Goal: Task Accomplishment & Management: Use online tool/utility

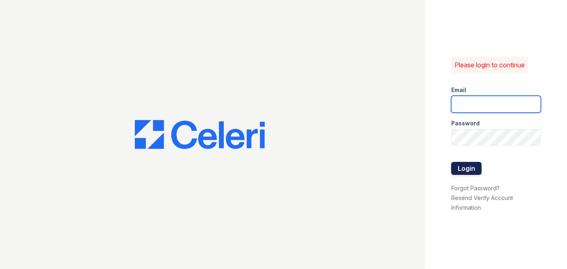
type input "[EMAIL_ADDRESS][PERSON_NAME][DOMAIN_NAME]"
click at [469, 172] on button "Login" at bounding box center [467, 168] width 30 height 13
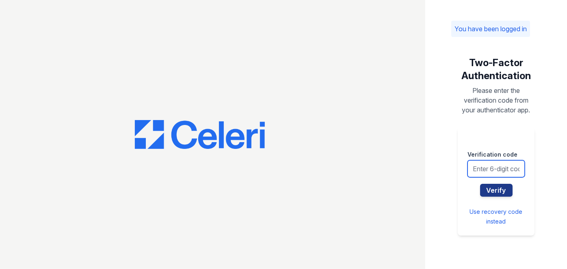
click at [492, 167] on input "text" at bounding box center [496, 169] width 57 height 17
type input "588766"
click at [480, 184] on button "Verify" at bounding box center [496, 190] width 33 height 13
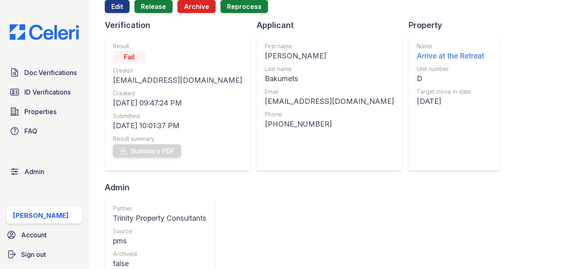
scroll to position [37, 0]
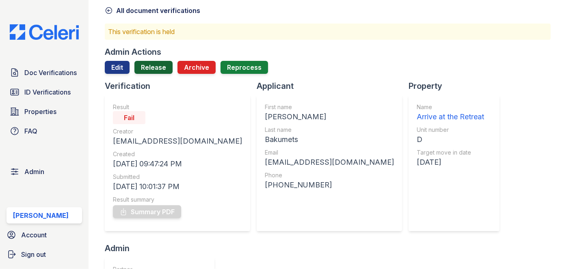
click at [150, 67] on link "Release" at bounding box center [154, 67] width 38 height 13
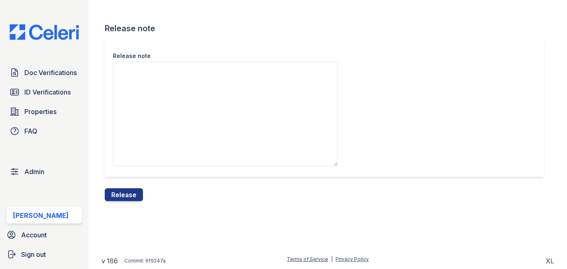
drag, startPoint x: 134, startPoint y: 193, endPoint x: 309, endPoint y: 44, distance: 230.1
click at [134, 193] on button "Release" at bounding box center [124, 195] width 38 height 13
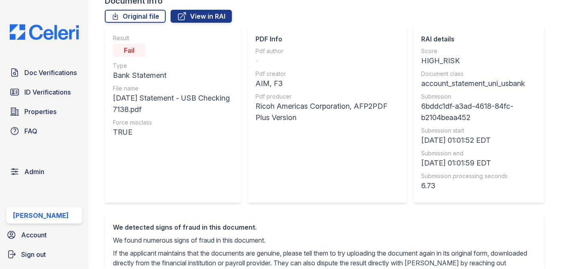
scroll to position [37, 0]
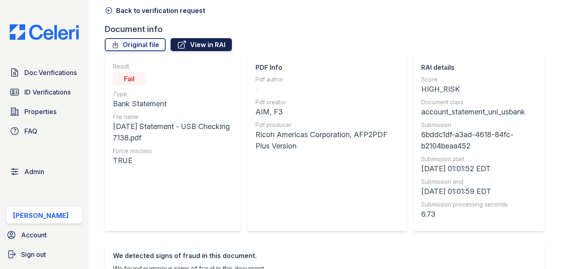
click at [191, 39] on link "View in RAI" at bounding box center [201, 44] width 61 height 13
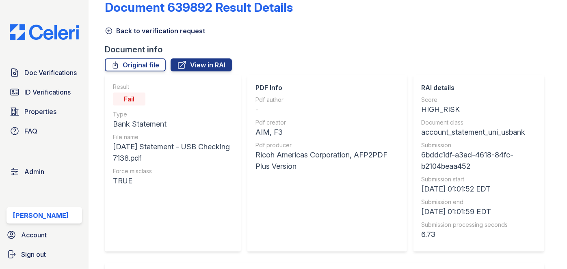
scroll to position [0, 0]
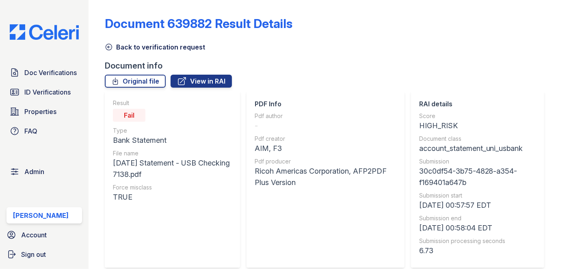
click at [110, 46] on icon at bounding box center [109, 47] width 8 height 8
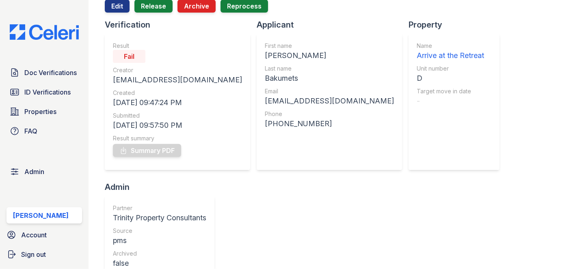
scroll to position [37, 0]
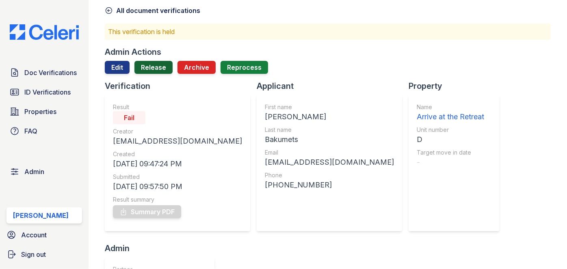
click at [157, 71] on link "Release" at bounding box center [154, 67] width 38 height 13
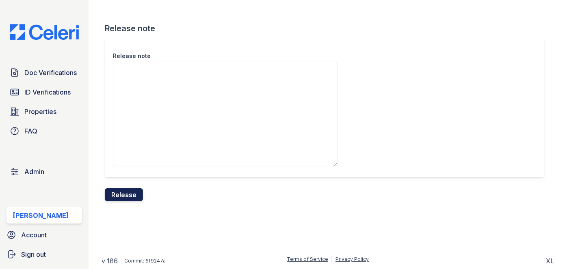
click at [130, 200] on button "Release" at bounding box center [124, 195] width 38 height 13
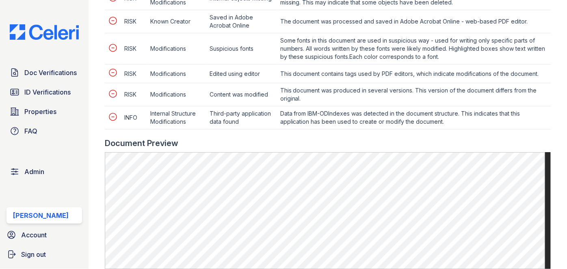
scroll to position [628, 0]
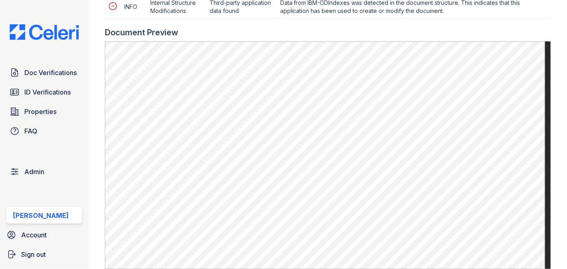
click at [86, 1] on div "Doc Verifications ID Verifications Properties FAQ Admin [PERSON_NAME] Account S…" at bounding box center [44, 134] width 89 height 269
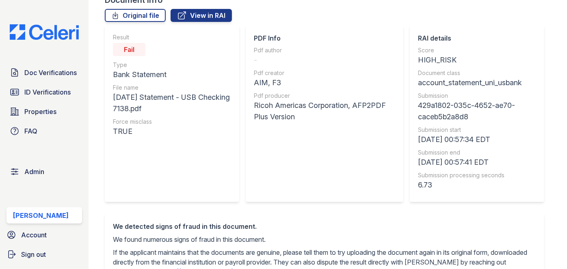
scroll to position [0, 0]
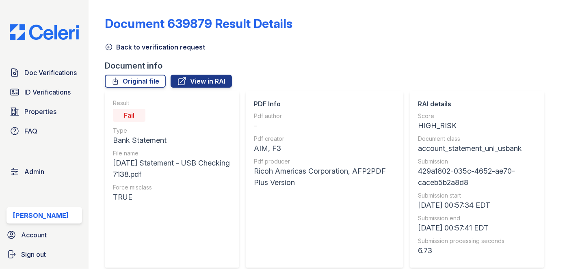
click at [107, 48] on icon at bounding box center [109, 47] width 8 height 8
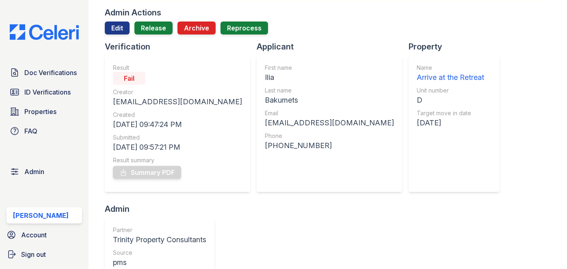
scroll to position [37, 0]
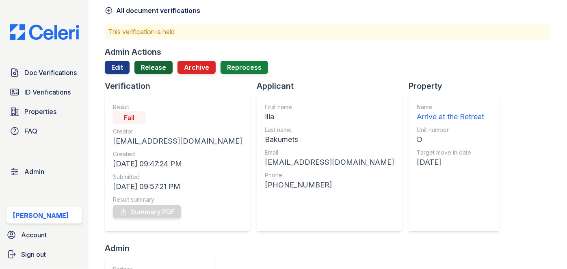
click at [152, 69] on link "Release" at bounding box center [154, 67] width 38 height 13
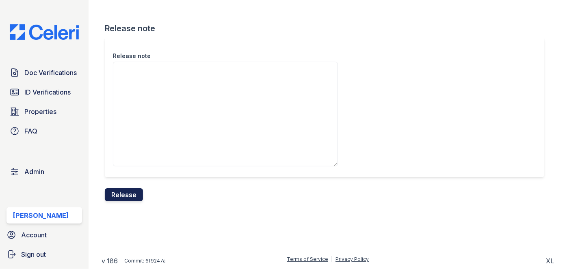
click at [129, 199] on button "Release" at bounding box center [124, 195] width 38 height 13
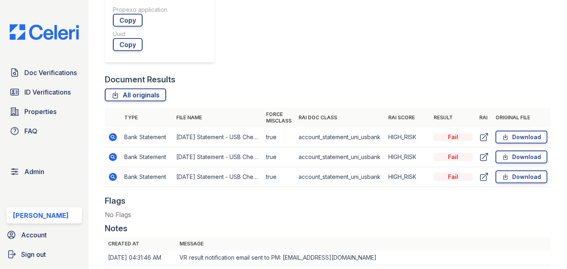
scroll to position [480, 0]
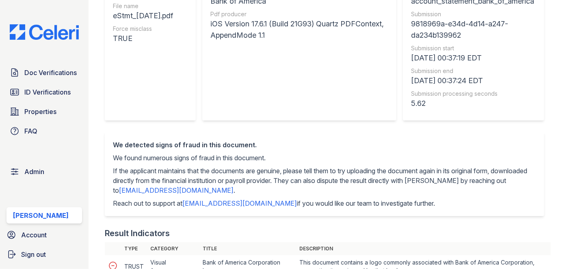
scroll to position [37, 0]
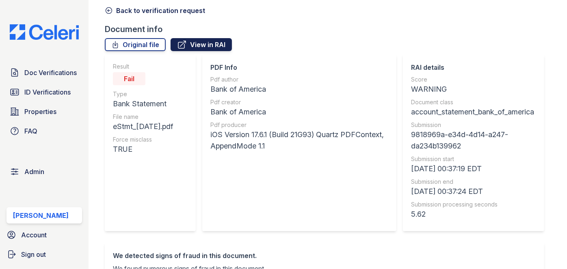
click at [192, 45] on link "View in RAI" at bounding box center [201, 44] width 61 height 13
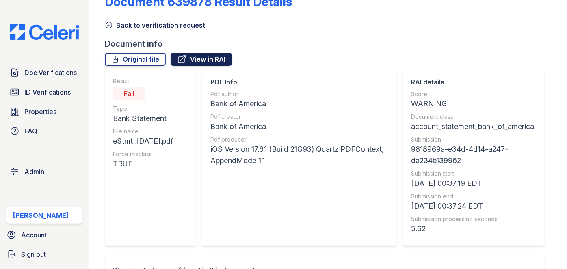
scroll to position [0, 0]
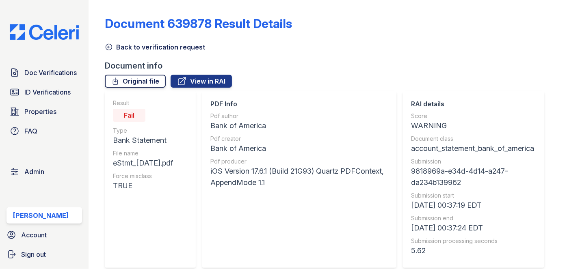
click at [153, 81] on link "Original file" at bounding box center [135, 81] width 61 height 13
click at [108, 46] on icon at bounding box center [109, 47] width 6 height 6
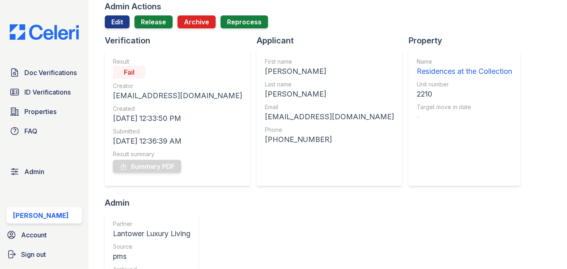
scroll to position [37, 0]
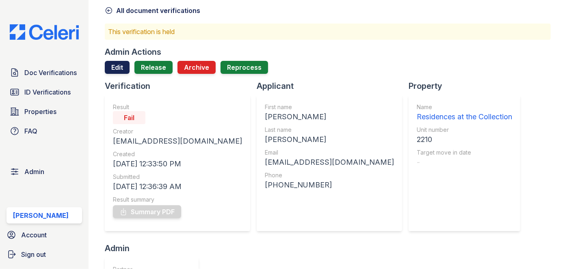
click at [116, 67] on link "Edit" at bounding box center [117, 67] width 25 height 13
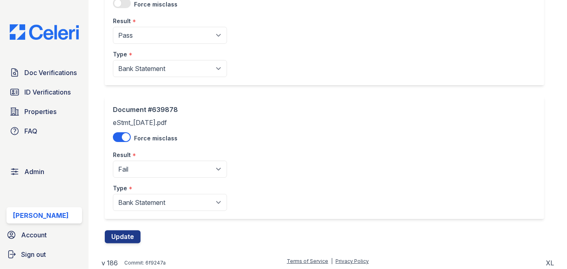
scroll to position [634, 0]
click at [137, 168] on select "Pending Sent Started Processing Pass Fail Caution Error N/A" at bounding box center [170, 169] width 114 height 17
select select "caution"
click at [113, 161] on select "Pending Sent Started Processing Pass Fail Caution Error N/A" at bounding box center [170, 169] width 114 height 17
click at [134, 235] on button "Update" at bounding box center [123, 236] width 36 height 13
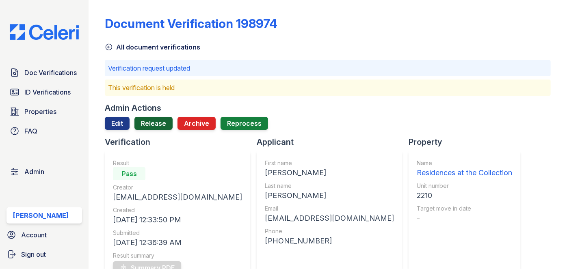
click at [156, 122] on link "Release" at bounding box center [154, 123] width 38 height 13
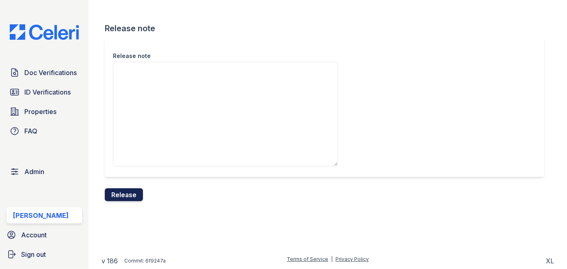
click at [137, 201] on button "Release" at bounding box center [124, 195] width 38 height 13
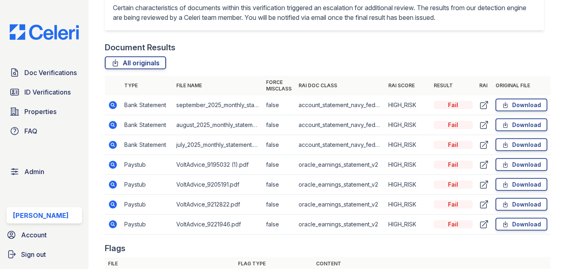
scroll to position [480, 0]
click at [532, 107] on link "Download" at bounding box center [522, 105] width 52 height 13
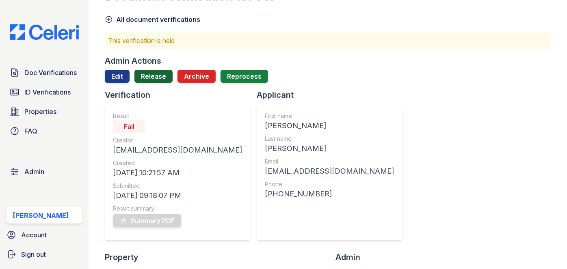
scroll to position [0, 0]
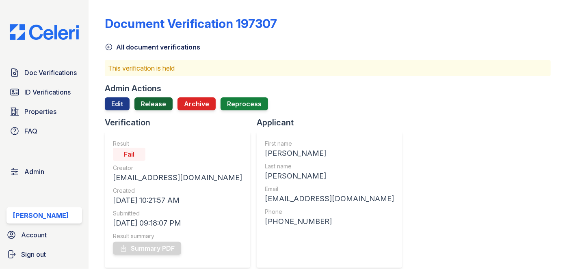
click at [150, 103] on link "Release" at bounding box center [154, 104] width 38 height 13
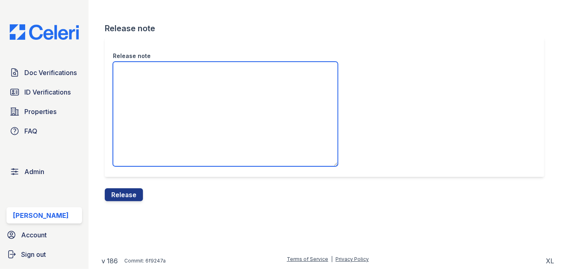
click at [142, 87] on textarea "Release note" at bounding box center [225, 114] width 225 height 105
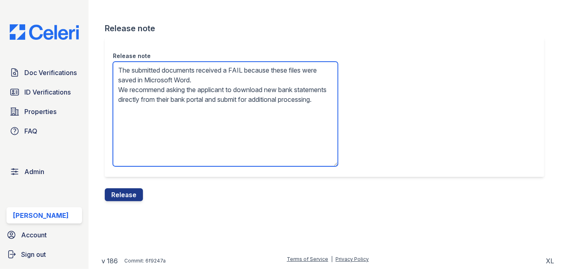
drag, startPoint x: 178, startPoint y: 77, endPoint x: 222, endPoint y: 77, distance: 44.3
click at [222, 77] on textarea "The submitted documents received a FAIL because these files were saved in Micro…" at bounding box center [225, 114] width 225 height 105
drag, startPoint x: 177, startPoint y: 78, endPoint x: 208, endPoint y: 83, distance: 31.2
click at [208, 83] on textarea "The submitted documents received a FAIL because these files were saved in Photo…" at bounding box center [225, 114] width 225 height 105
paste textarea "Adobe"
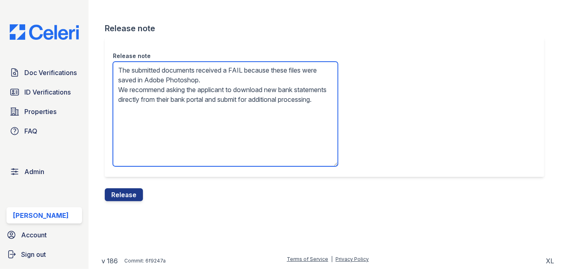
click at [245, 85] on textarea "The submitted documents received a FAIL because these files were saved in Adobe…" at bounding box center [225, 114] width 225 height 105
click at [246, 80] on textarea "The submitted documents received a FAIL because these files were saved in Adobe…" at bounding box center [225, 114] width 225 height 105
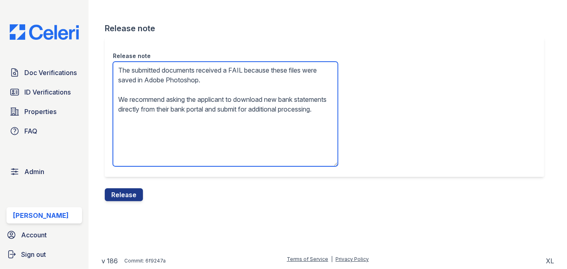
click at [231, 79] on textarea "The submitted documents received a FAIL because these files were saved in Adobe…" at bounding box center [225, 114] width 225 height 105
click at [232, 88] on textarea "The submitted documents received a FAIL because these files were saved in Adobe…" at bounding box center [225, 114] width 225 height 105
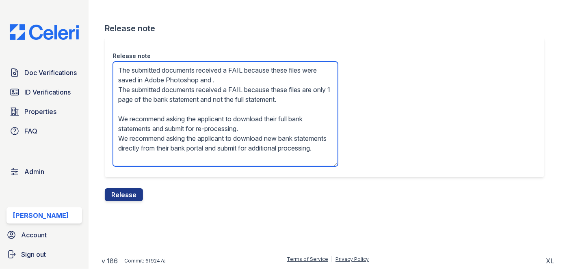
drag, startPoint x: 246, startPoint y: 90, endPoint x: 119, endPoint y: 89, distance: 126.4
click at [119, 89] on textarea "The submitted documents received a FAIL because these files were saved in Adobe…" at bounding box center [225, 114] width 225 height 105
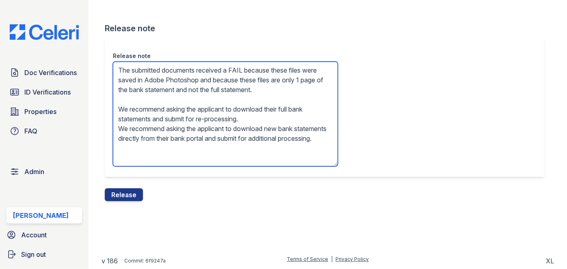
click at [239, 80] on textarea "The submitted documents received a FAIL because these files were saved in Adobe…" at bounding box center [225, 114] width 225 height 105
click at [157, 120] on textarea "The submitted documents received a FAIL because these files were saved in Adobe…" at bounding box center [225, 114] width 225 height 105
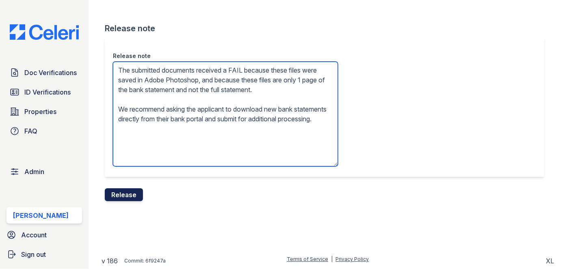
type textarea "The submitted documents received a FAIL because these files were saved in Adobe…"
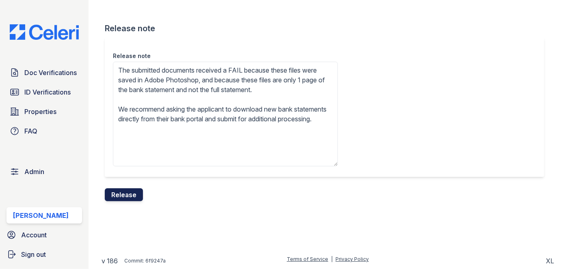
click at [135, 192] on button "Release" at bounding box center [124, 195] width 38 height 13
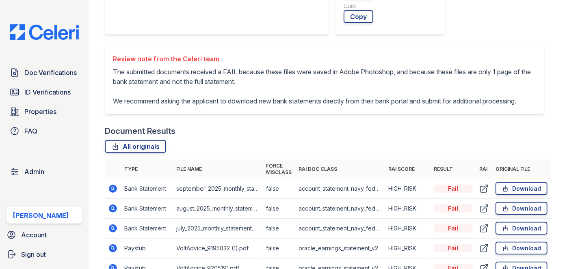
scroll to position [443, 0]
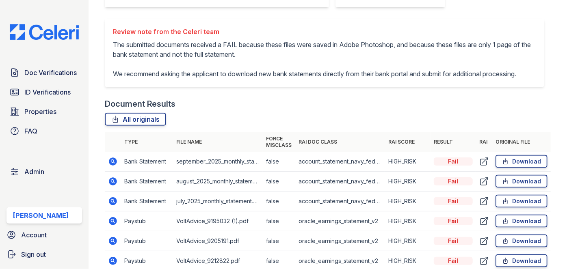
click at [53, 8] on div "Doc Verifications ID Verifications Properties FAQ Admin Darija Dedic Account Si…" at bounding box center [44, 134] width 89 height 269
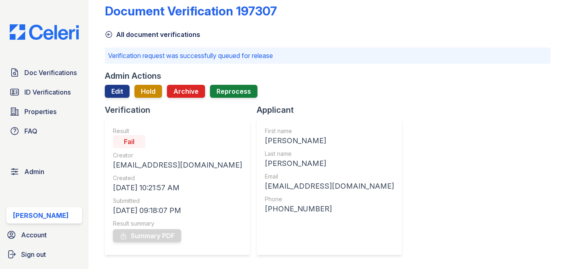
scroll to position [0, 0]
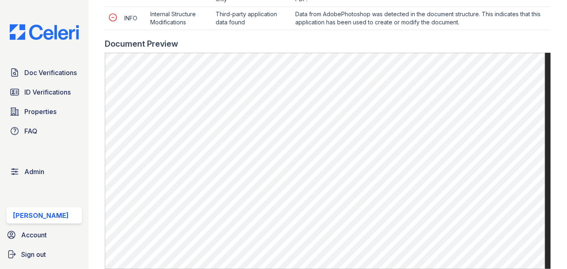
scroll to position [517, 0]
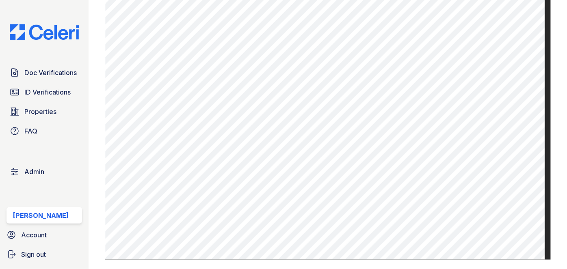
scroll to position [332, 0]
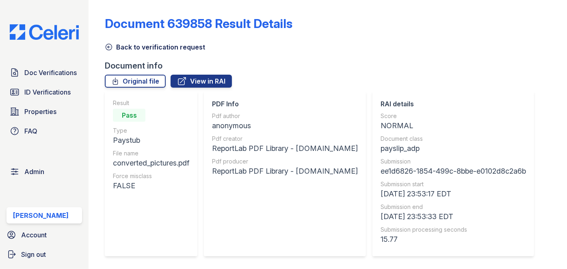
click at [109, 45] on icon at bounding box center [109, 47] width 8 height 8
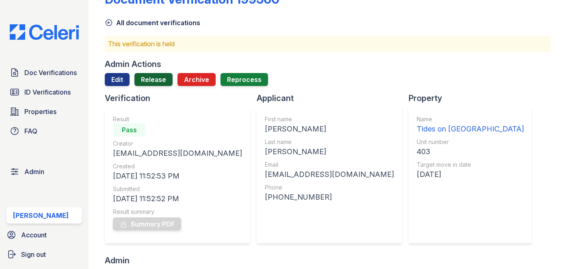
scroll to position [37, 0]
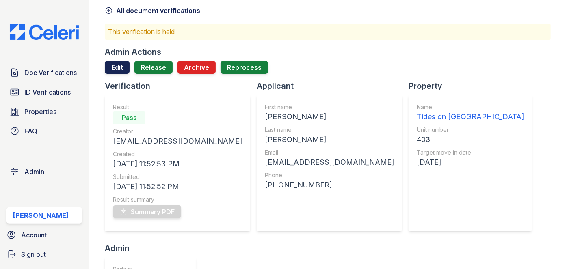
click at [117, 70] on link "Edit" at bounding box center [117, 67] width 25 height 13
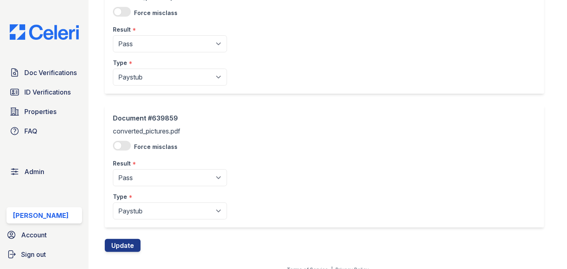
scroll to position [99, 0]
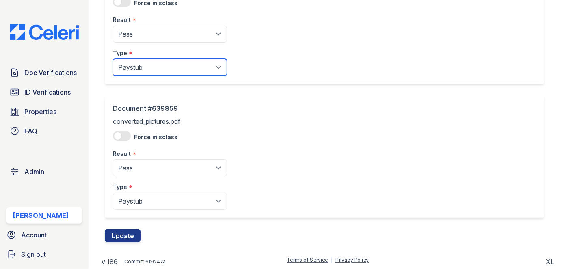
click at [153, 64] on select "Paystub Bank Statement Offer Letter Tax Documents Benefit Award Letter Investme…" at bounding box center [170, 67] width 114 height 17
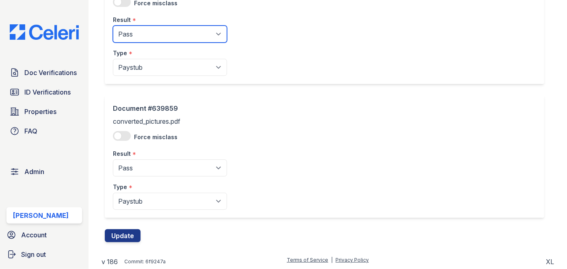
click at [150, 28] on select "Pending Sent Started Processing Pass Fail Caution Error N/A" at bounding box center [170, 34] width 114 height 17
select select "caution"
click at [113, 26] on select "Pending Sent Started Processing Pass Fail Caution Error N/A" at bounding box center [170, 34] width 114 height 17
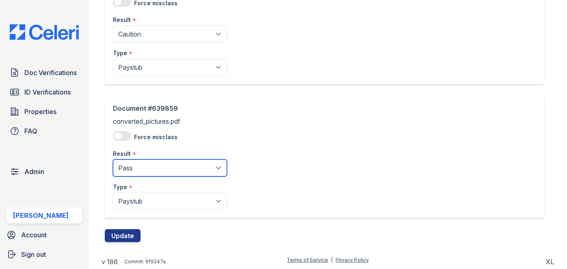
click at [155, 168] on select "Pending Sent Started Processing Pass Fail Caution Error N/A" at bounding box center [170, 168] width 114 height 17
select select "caution"
click at [113, 160] on select "Pending Sent Started Processing Pass Fail Caution Error N/A" at bounding box center [170, 168] width 114 height 17
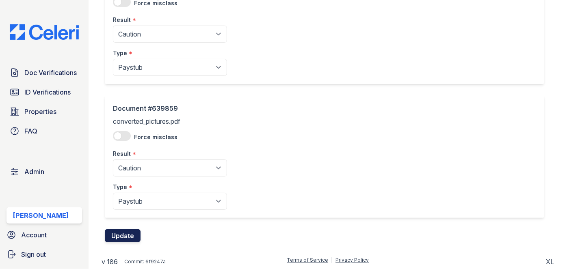
click at [135, 235] on button "Update" at bounding box center [123, 236] width 36 height 13
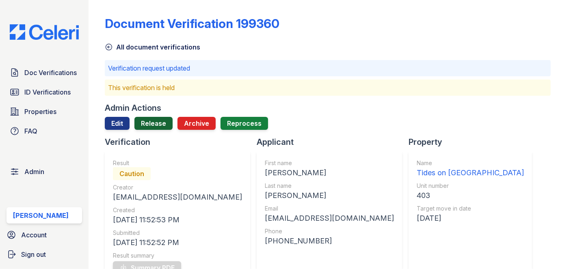
click at [157, 126] on link "Release" at bounding box center [154, 123] width 38 height 13
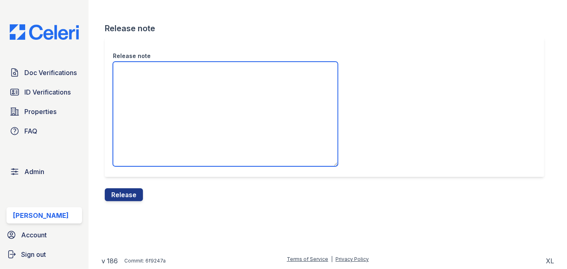
click at [174, 81] on textarea "Release note" at bounding box center [225, 114] width 225 height 105
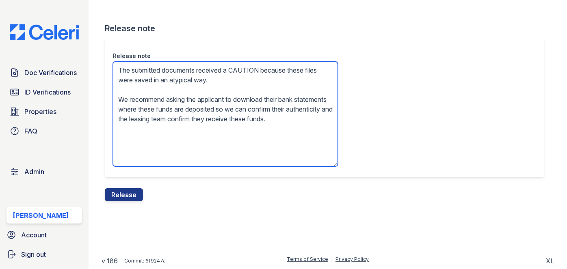
click at [273, 120] on textarea "The submitted documents received a CAUTION because these files were saved in an…" at bounding box center [225, 114] width 225 height 105
type textarea "The submitted documents received a CAUTION because these files were saved in an…"
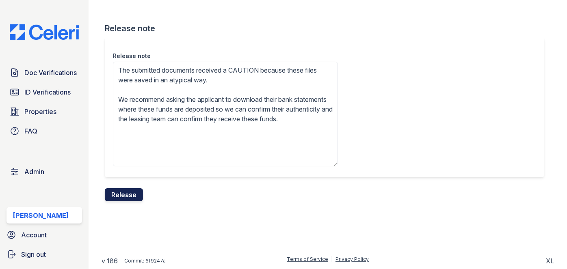
click at [125, 194] on button "Release" at bounding box center [124, 195] width 38 height 13
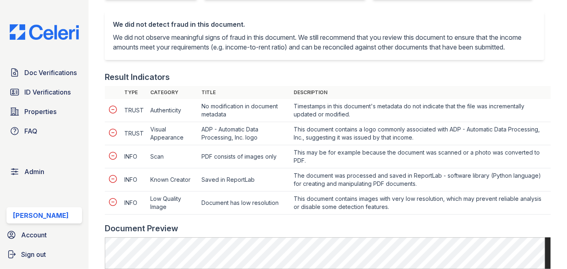
scroll to position [258, 0]
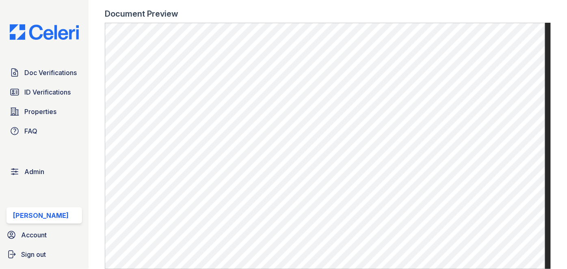
scroll to position [480, 0]
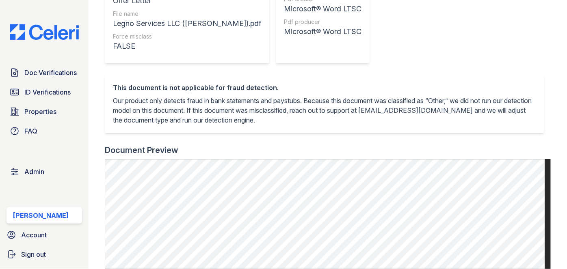
scroll to position [222, 0]
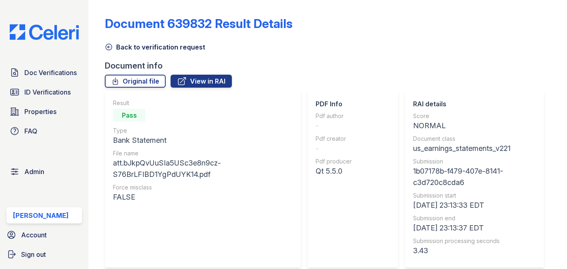
click at [108, 44] on icon at bounding box center [109, 47] width 6 height 6
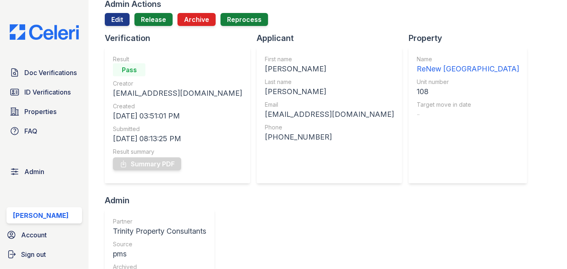
scroll to position [74, 0]
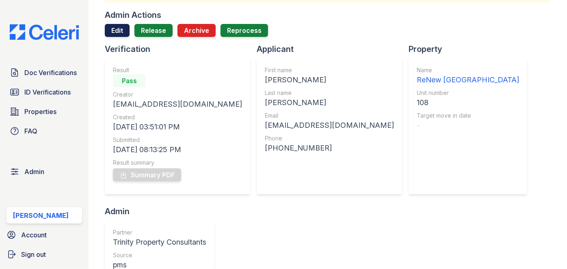
click at [113, 32] on link "Edit" at bounding box center [117, 30] width 25 height 13
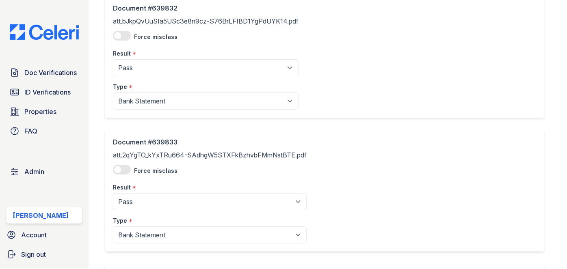
scroll to position [74, 0]
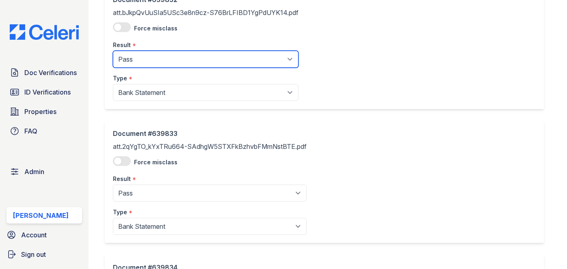
click at [150, 58] on select "Pending Sent Started Processing Pass Fail Caution Error N/A" at bounding box center [206, 59] width 186 height 17
select select "fail"
click at [113, 51] on select "Pending Sent Started Processing Pass Fail Caution Error N/A" at bounding box center [206, 59] width 186 height 17
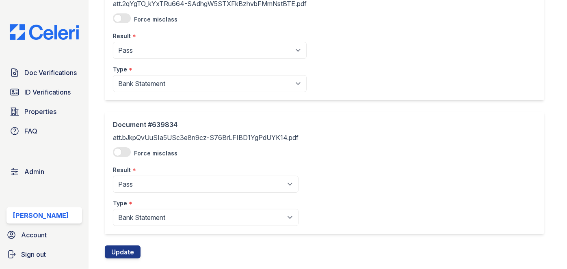
scroll to position [222, 0]
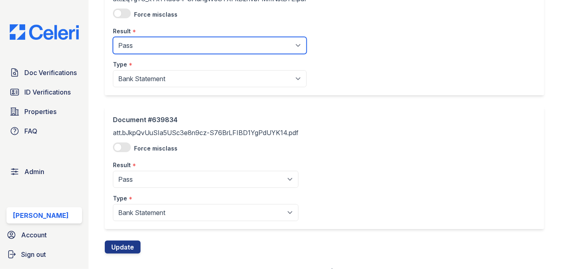
click at [147, 46] on select "Pending Sent Started Processing Pass Fail Caution Error N/A" at bounding box center [210, 45] width 194 height 17
select select "fail"
click at [113, 37] on select "Pending Sent Started Processing Pass Fail Caution Error N/A" at bounding box center [210, 45] width 194 height 17
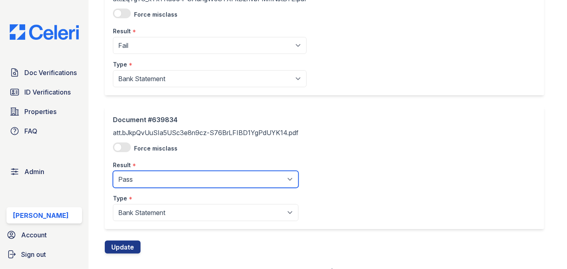
drag, startPoint x: 146, startPoint y: 182, endPoint x: 145, endPoint y: 173, distance: 9.0
click at [146, 182] on select "Pending Sent Started Processing Pass Fail Caution Error N/A" at bounding box center [206, 179] width 186 height 17
select select "fail"
click at [113, 171] on select "Pending Sent Started Processing Pass Fail Caution Error N/A" at bounding box center [206, 179] width 186 height 17
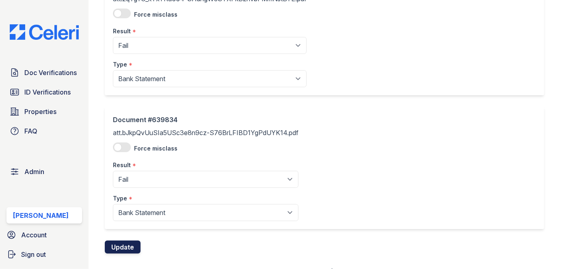
click at [133, 248] on button "Update" at bounding box center [123, 247] width 36 height 13
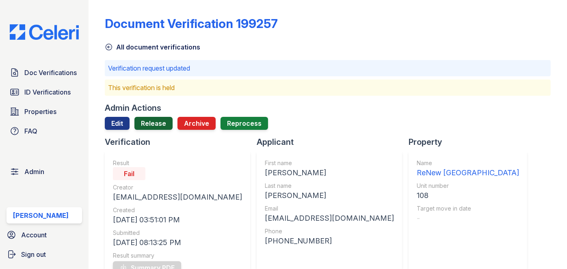
click at [154, 125] on link "Release" at bounding box center [154, 123] width 38 height 13
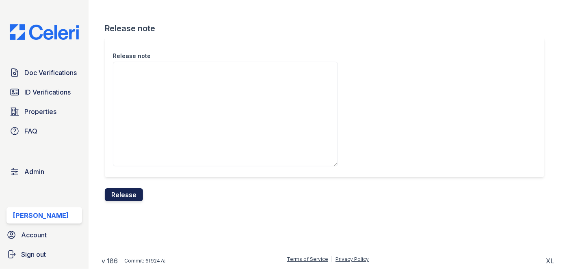
click at [130, 196] on button "Release" at bounding box center [124, 195] width 38 height 13
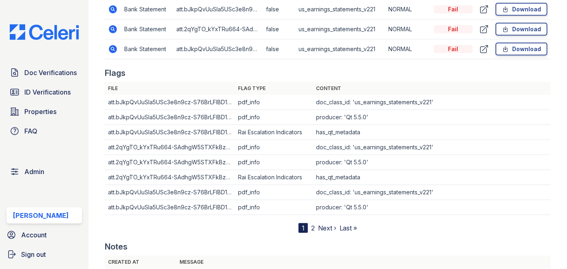
scroll to position [517, 0]
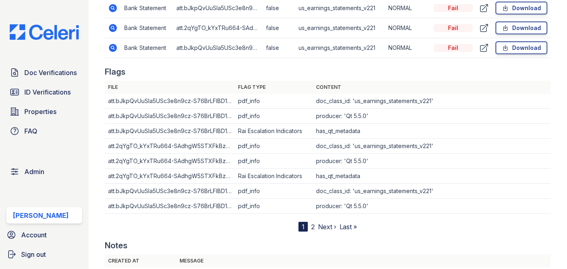
click at [111, 46] on icon at bounding box center [113, 48] width 8 height 8
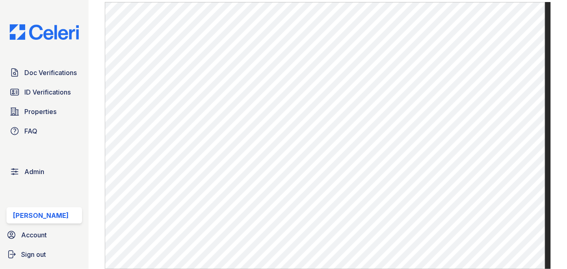
scroll to position [443, 0]
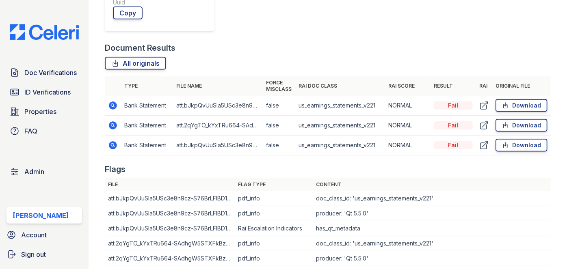
scroll to position [480, 0]
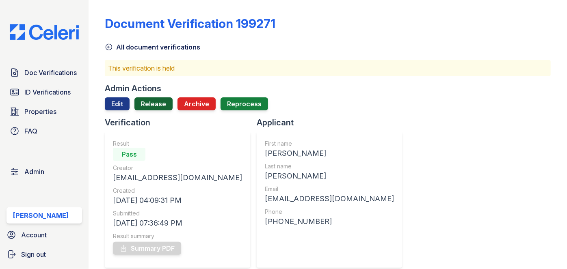
click at [161, 102] on link "Release" at bounding box center [154, 104] width 38 height 13
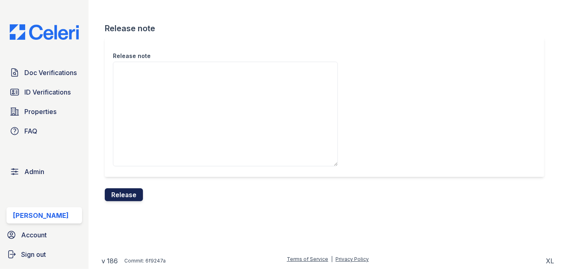
click at [132, 196] on button "Release" at bounding box center [124, 195] width 38 height 13
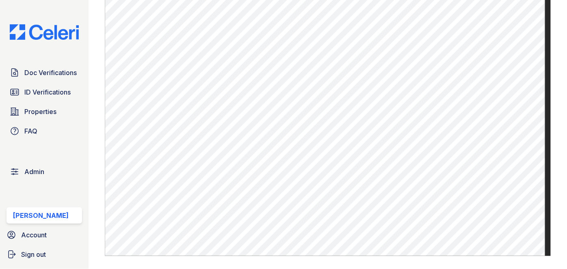
scroll to position [443, 0]
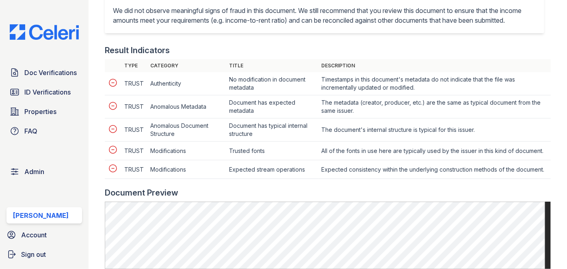
scroll to position [295, 0]
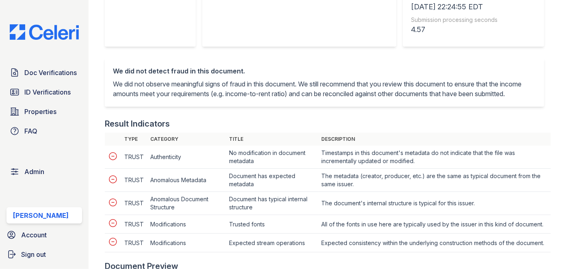
scroll to position [406, 0]
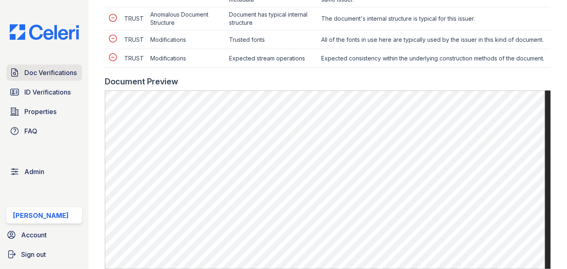
click at [33, 69] on span "Doc Verifications" at bounding box center [50, 73] width 52 height 10
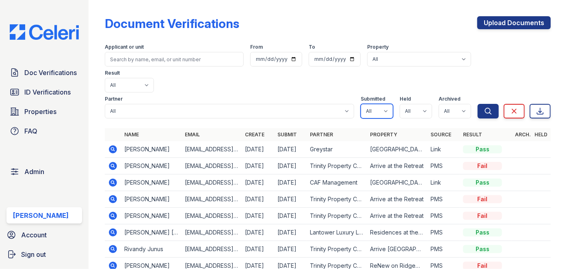
click at [380, 104] on select "All true false" at bounding box center [377, 111] width 33 height 15
select select "true"
click at [361, 104] on select "All true false" at bounding box center [377, 111] width 33 height 15
drag, startPoint x: 423, startPoint y: 86, endPoint x: 421, endPoint y: 92, distance: 6.2
click at [423, 104] on select "All true false" at bounding box center [416, 111] width 33 height 15
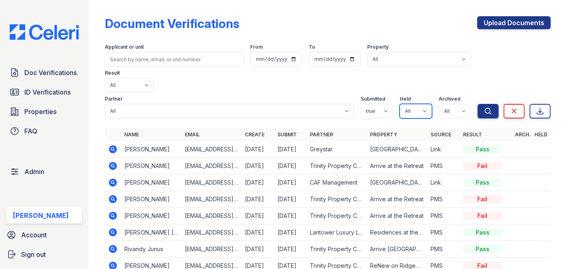
select select "true"
click at [400, 104] on select "All true false" at bounding box center [416, 111] width 33 height 15
click at [461, 104] on select "All true false" at bounding box center [455, 111] width 33 height 15
select select "false"
click at [439, 104] on select "All true false" at bounding box center [455, 111] width 33 height 15
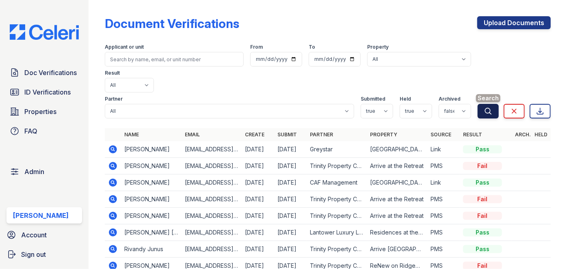
click at [484, 107] on icon "submit" at bounding box center [488, 111] width 8 height 8
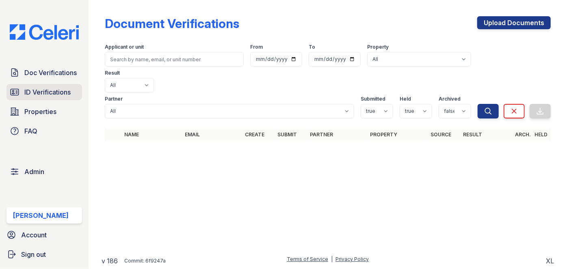
click at [55, 87] on span "ID Verifications" at bounding box center [47, 92] width 46 height 10
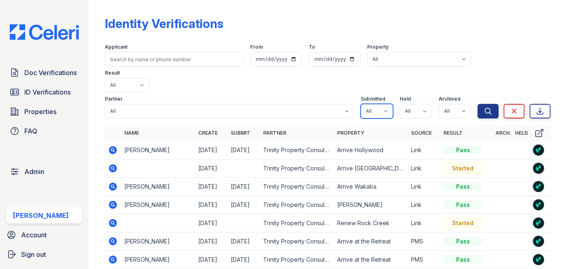
click at [381, 104] on select "All true false" at bounding box center [377, 111] width 33 height 15
select select "true"
click at [361, 104] on select "All true false" at bounding box center [377, 111] width 33 height 15
click at [419, 104] on select "All true false" at bounding box center [416, 111] width 33 height 15
select select "true"
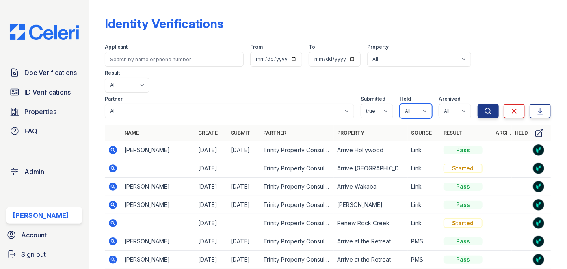
click at [400, 104] on select "All true false" at bounding box center [416, 111] width 33 height 15
click at [459, 104] on select "All true false" at bounding box center [455, 111] width 33 height 15
select select "false"
click at [439, 104] on select "All true false" at bounding box center [455, 111] width 33 height 15
click at [484, 107] on icon "submit" at bounding box center [488, 111] width 8 height 8
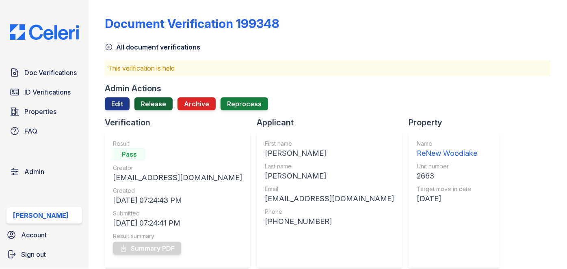
click at [153, 104] on link "Release" at bounding box center [154, 104] width 38 height 13
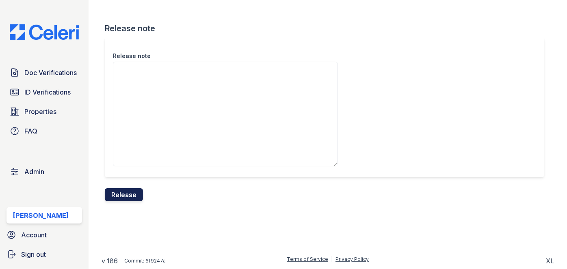
click at [135, 195] on button "Release" at bounding box center [124, 195] width 38 height 13
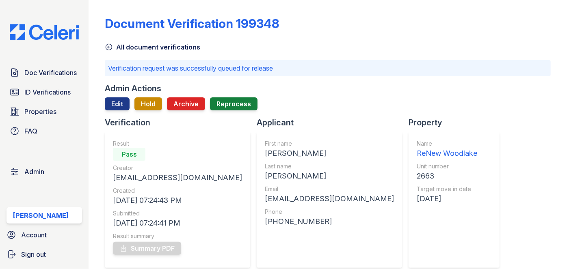
click at [85, 8] on div "Doc Verifications ID Verifications Properties FAQ Admin Darija Dedic Account Si…" at bounding box center [44, 134] width 89 height 269
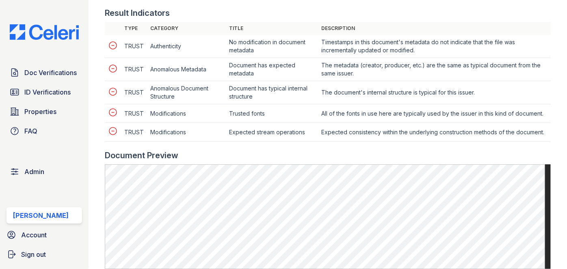
scroll to position [443, 0]
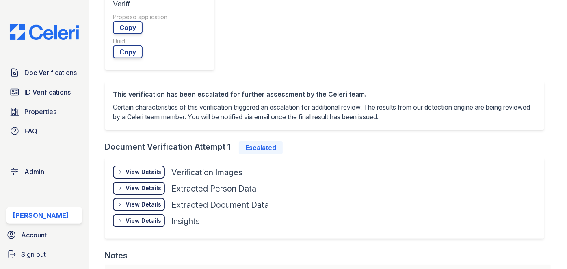
scroll to position [554, 0]
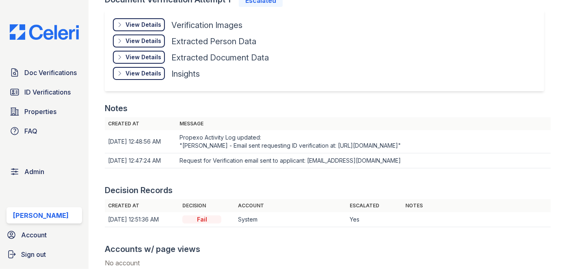
click at [143, 74] on div "View Details" at bounding box center [144, 73] width 36 height 8
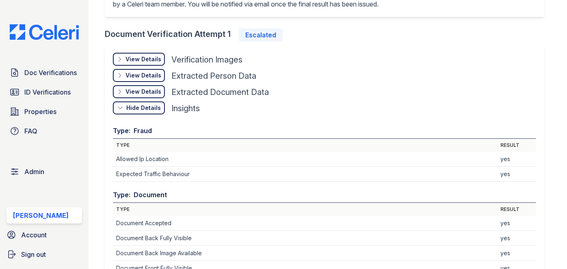
scroll to position [517, 0]
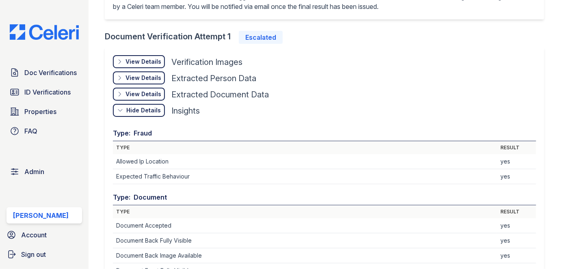
click at [150, 59] on div "View Details" at bounding box center [144, 62] width 36 height 8
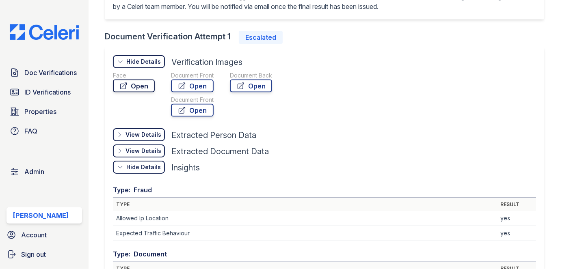
click at [150, 85] on link "Open" at bounding box center [134, 86] width 42 height 13
click at [193, 78] on div "Document Front" at bounding box center [192, 76] width 43 height 8
click at [194, 83] on link "Open" at bounding box center [192, 86] width 43 height 13
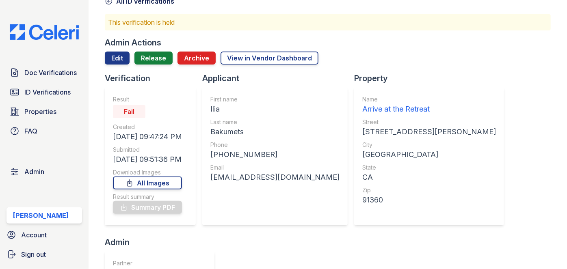
scroll to position [0, 0]
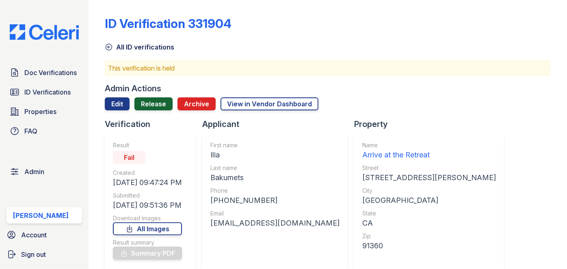
click at [156, 104] on link "Release" at bounding box center [154, 104] width 38 height 13
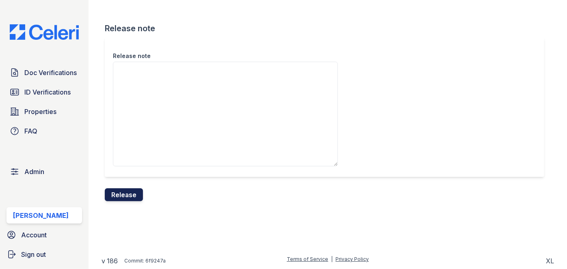
click at [137, 190] on button "Release" at bounding box center [124, 195] width 38 height 13
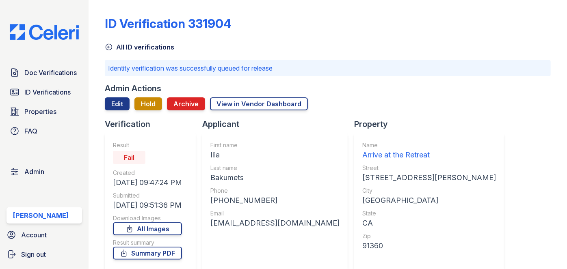
click at [55, 7] on div "Doc Verifications ID Verifications Properties FAQ Admin [PERSON_NAME] Account S…" at bounding box center [44, 134] width 89 height 269
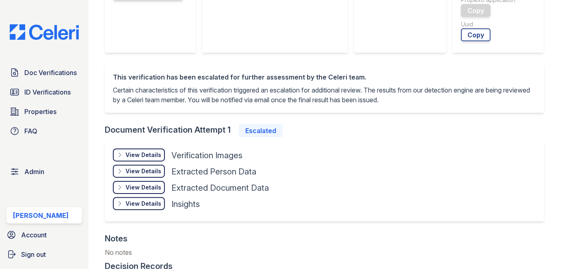
scroll to position [332, 0]
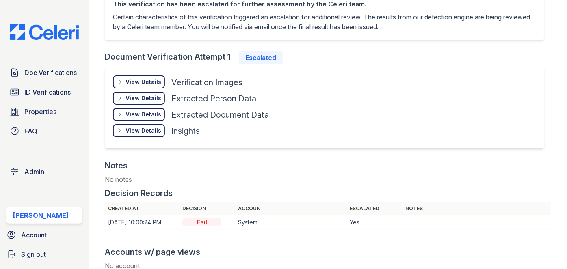
click at [127, 129] on div "View Details" at bounding box center [144, 131] width 36 height 8
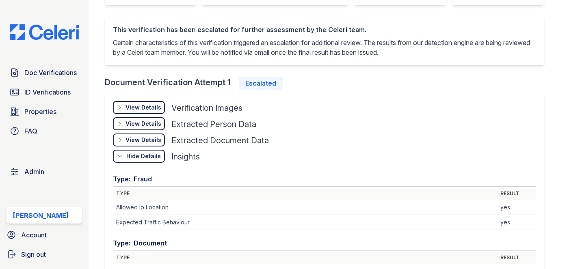
scroll to position [295, 0]
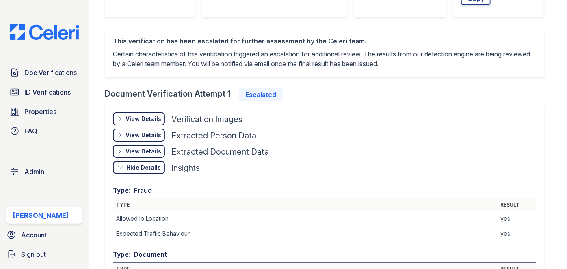
click at [138, 117] on div "View Details" at bounding box center [144, 119] width 36 height 8
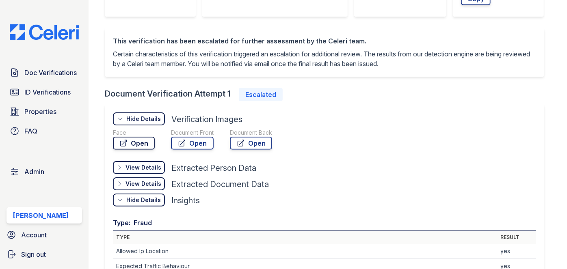
click at [141, 141] on link "Open" at bounding box center [134, 143] width 42 height 13
click at [205, 142] on link "Open" at bounding box center [192, 143] width 43 height 13
click at [242, 146] on icon at bounding box center [241, 144] width 6 height 6
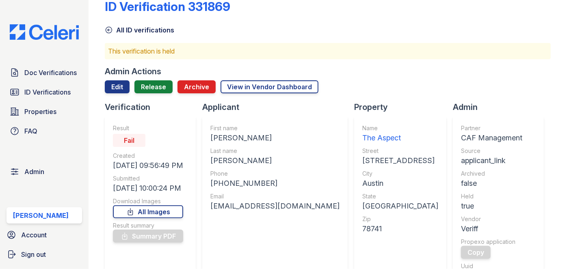
scroll to position [0, 0]
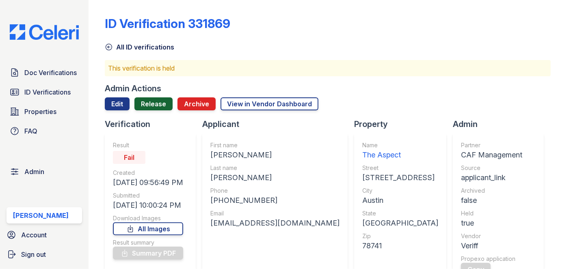
click at [152, 100] on link "Release" at bounding box center [154, 104] width 38 height 13
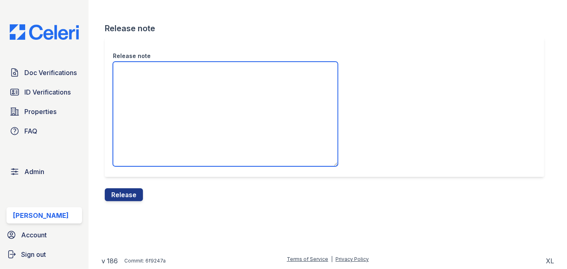
click at [145, 89] on textarea "Release note" at bounding box center [225, 114] width 225 height 105
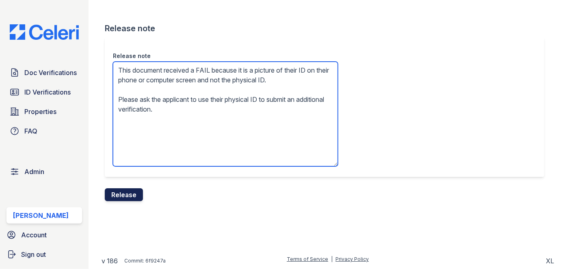
type textarea "This document received a FAIL because it is a picture of their ID on their phon…"
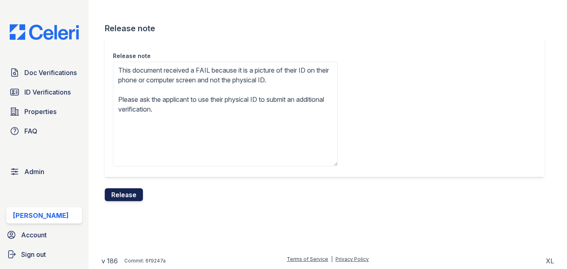
click at [130, 193] on button "Release" at bounding box center [124, 195] width 38 height 13
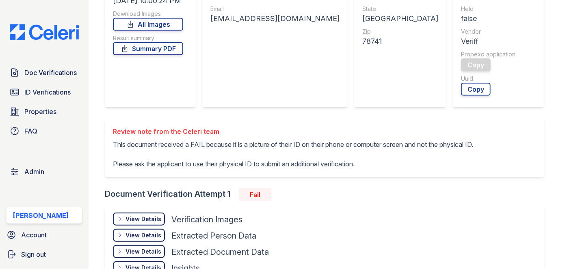
scroll to position [258, 0]
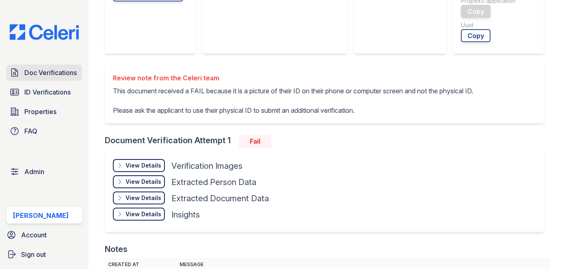
click at [32, 72] on span "Doc Verifications" at bounding box center [50, 73] width 52 height 10
